Goal: Use online tool/utility: Use online tool/utility

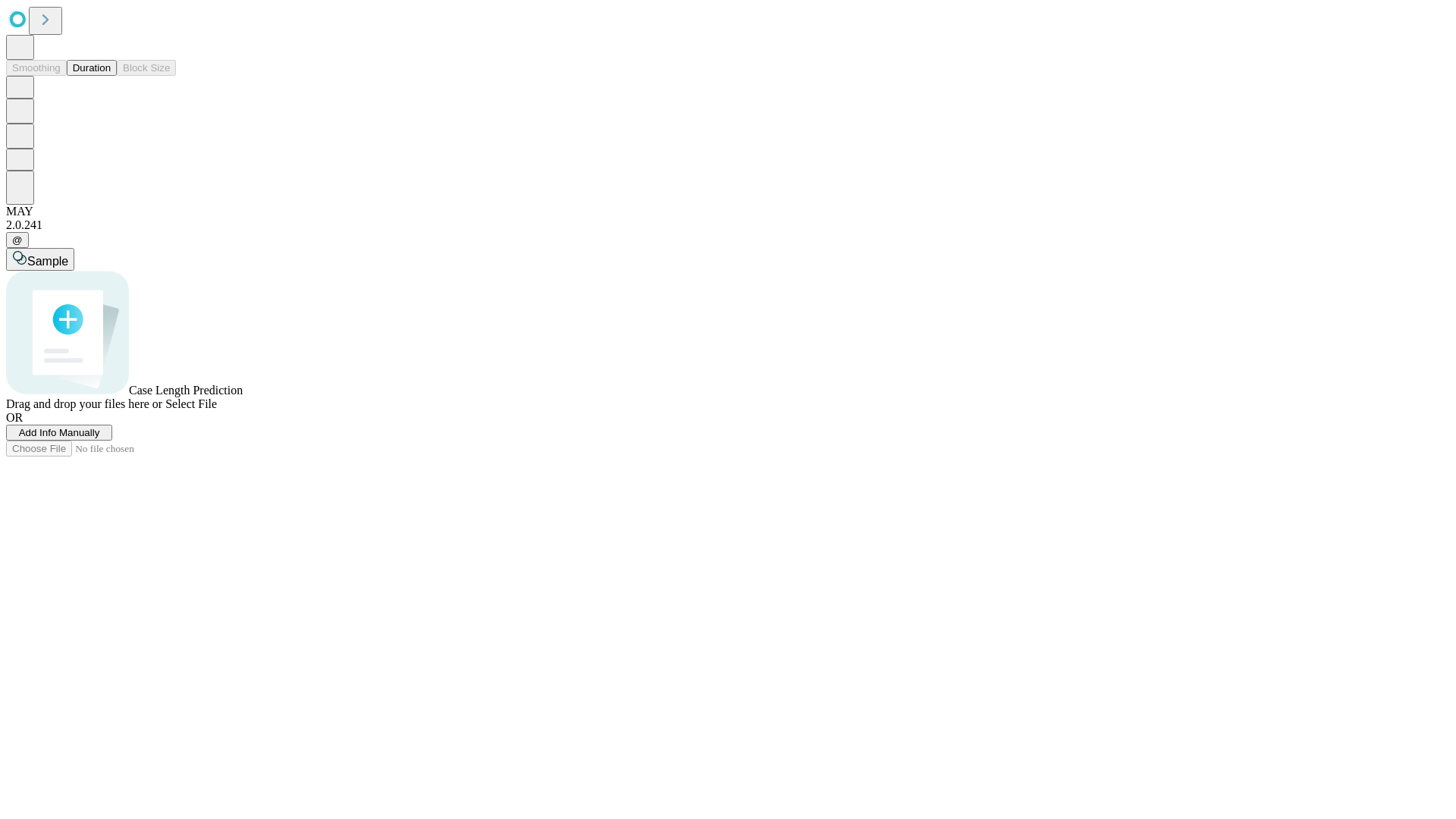
click at [111, 76] on button "Duration" at bounding box center [91, 67] width 50 height 16
click at [68, 255] on span "Sample" at bounding box center [48, 261] width 41 height 13
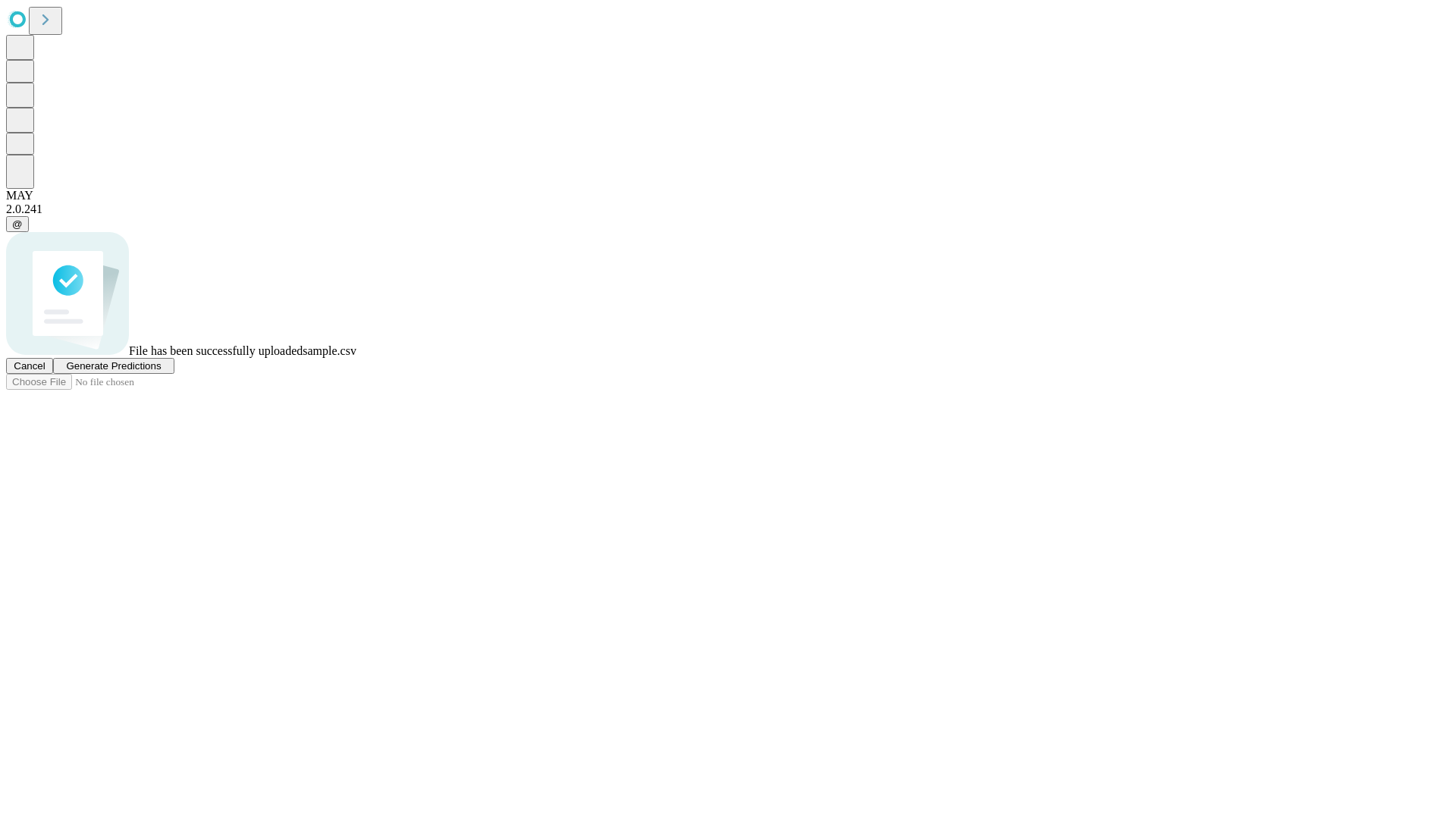
click at [160, 371] on span "Generate Predictions" at bounding box center [113, 365] width 95 height 11
